Goal: Find specific page/section: Find specific page/section

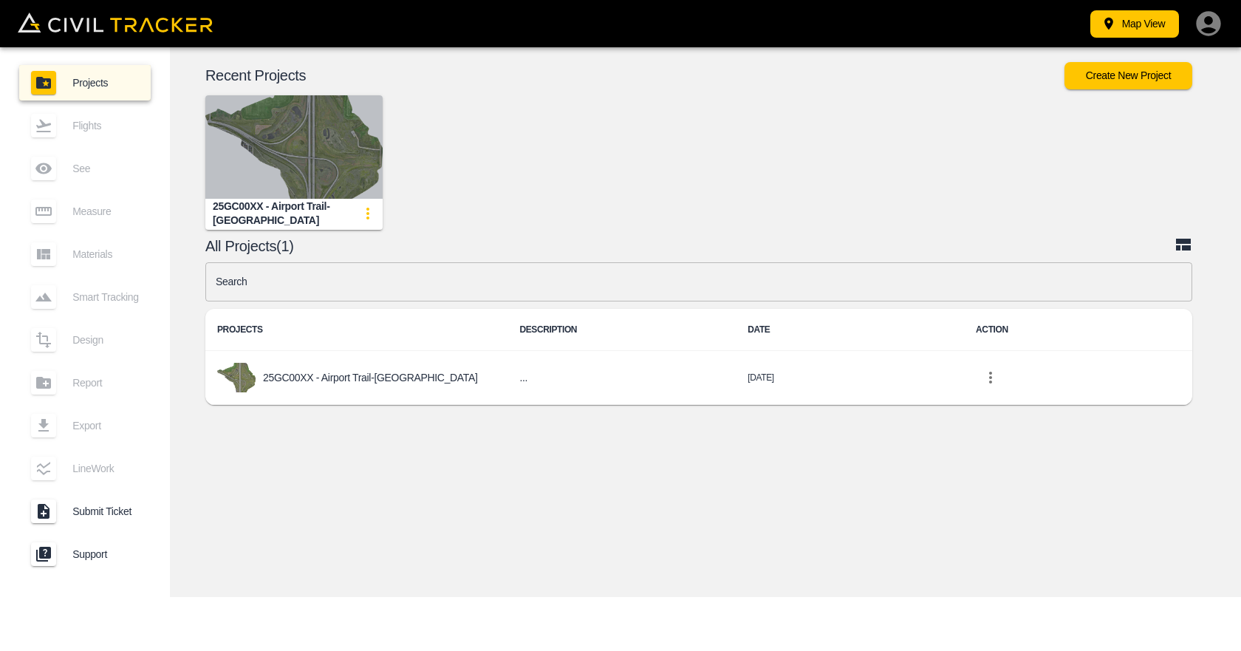
click at [319, 151] on img "button" at bounding box center [293, 146] width 177 height 103
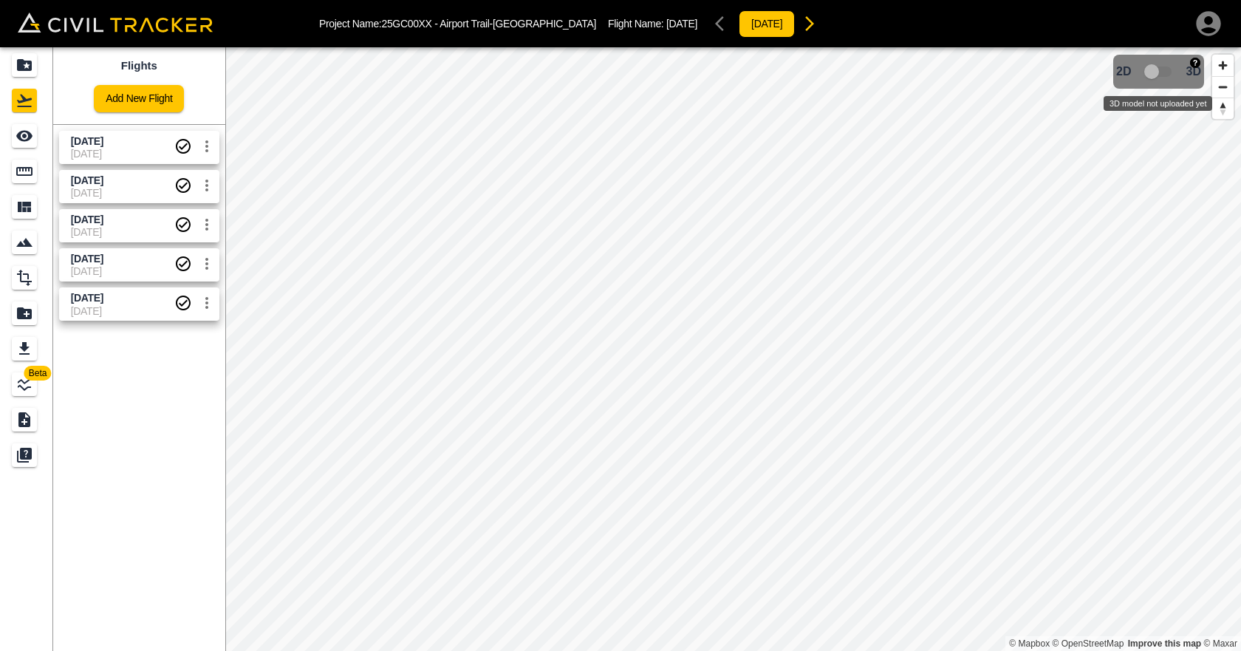
click at [1160, 74] on span "3D model not uploaded yet" at bounding box center [1158, 72] width 43 height 28
click at [130, 151] on span "[DATE]" at bounding box center [122, 154] width 103 height 12
click at [211, 147] on icon "settings" at bounding box center [207, 146] width 18 height 18
click at [211, 147] on div at bounding box center [620, 325] width 1241 height 651
click at [26, 244] on icon "Smart Tracking" at bounding box center [24, 242] width 16 height 9
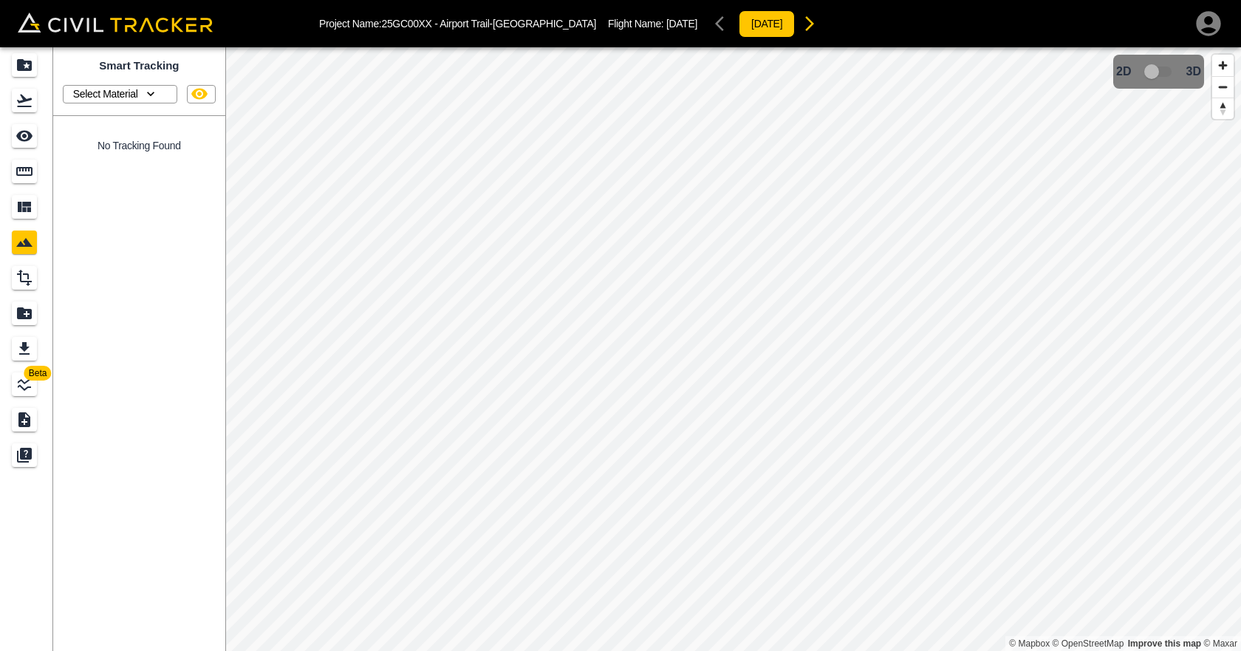
click at [129, 94] on p "Select Material" at bounding box center [105, 94] width 65 height 12
click at [29, 106] on div at bounding box center [620, 325] width 1241 height 651
click at [29, 72] on icon "Projects" at bounding box center [25, 65] width 18 height 18
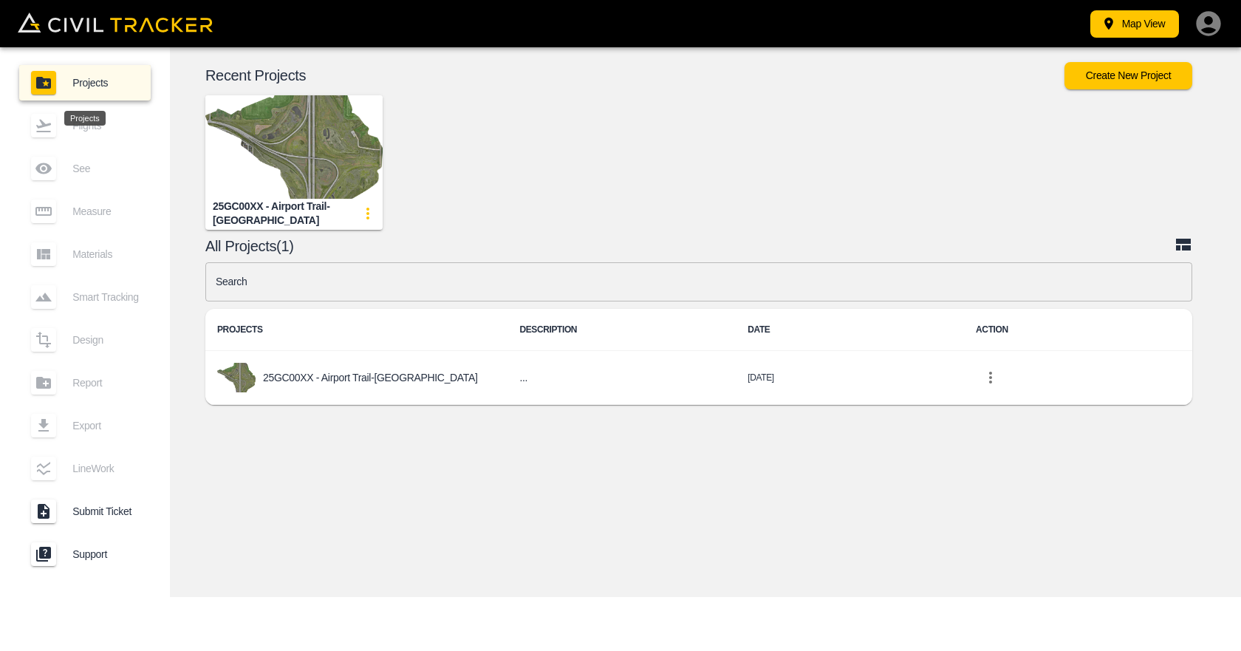
drag, startPoint x: 29, startPoint y: 72, endPoint x: 979, endPoint y: 2, distance: 953.0
click at [29, 71] on link "Projects" at bounding box center [84, 82] width 131 height 35
